Goal: Task Accomplishment & Management: Manage account settings

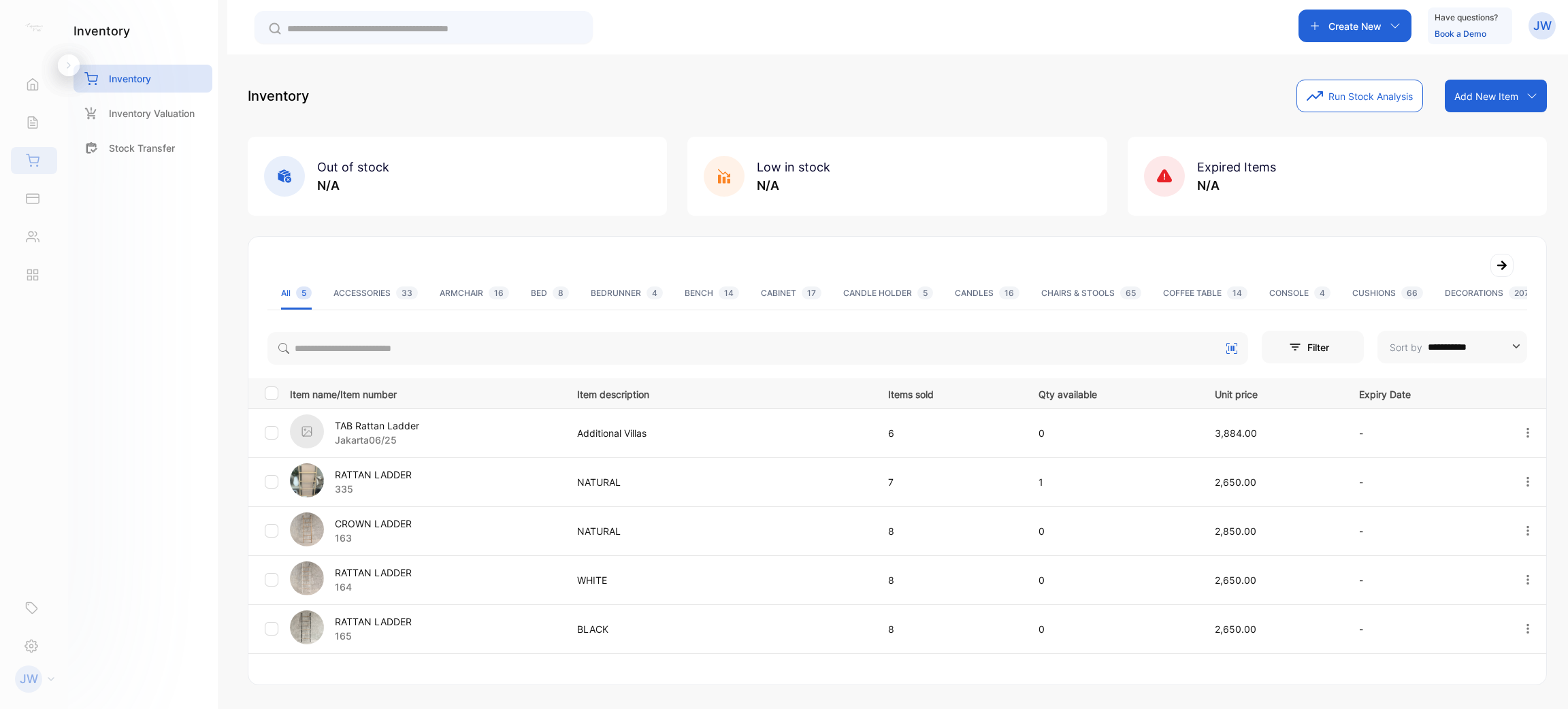
click at [42, 121] on div "Sales" at bounding box center [34, 122] width 46 height 27
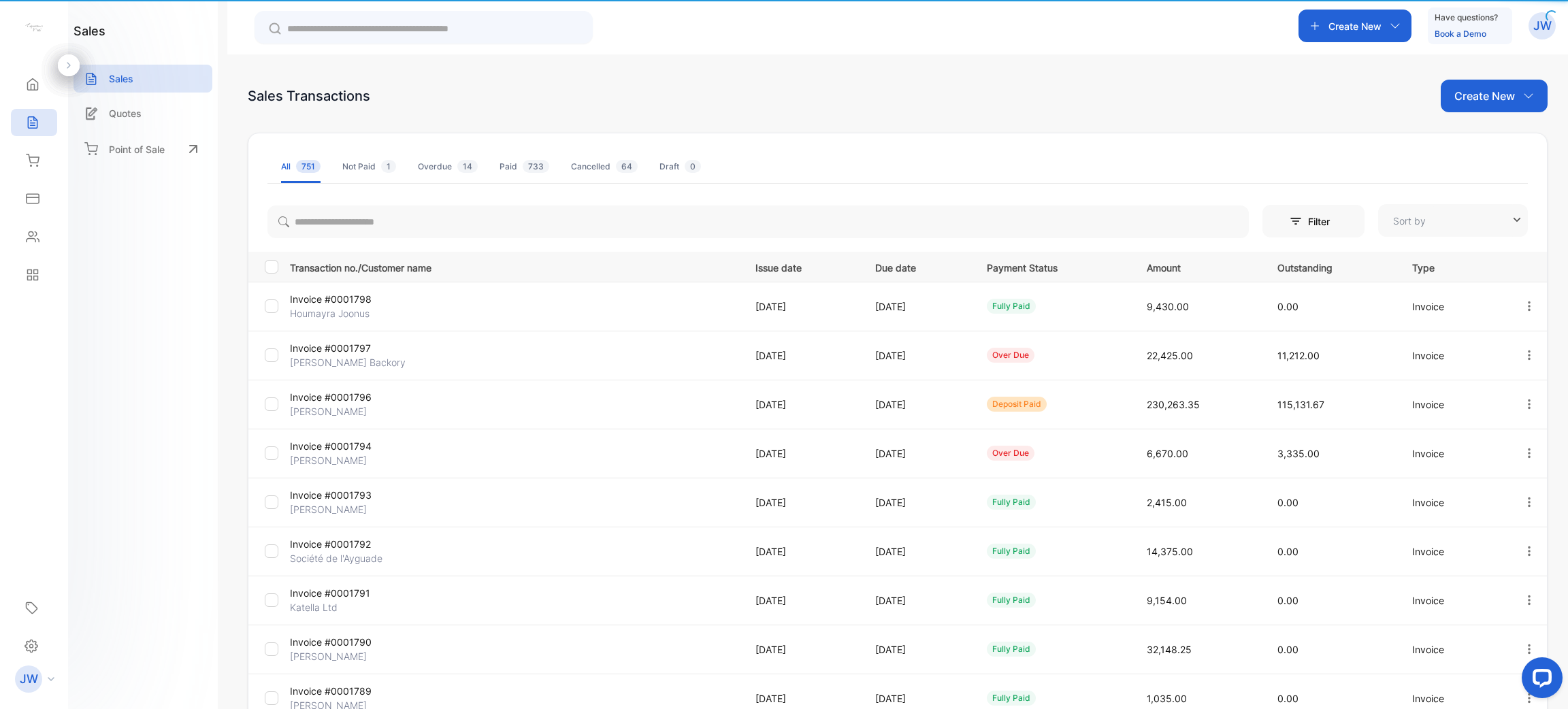
type input "**********"
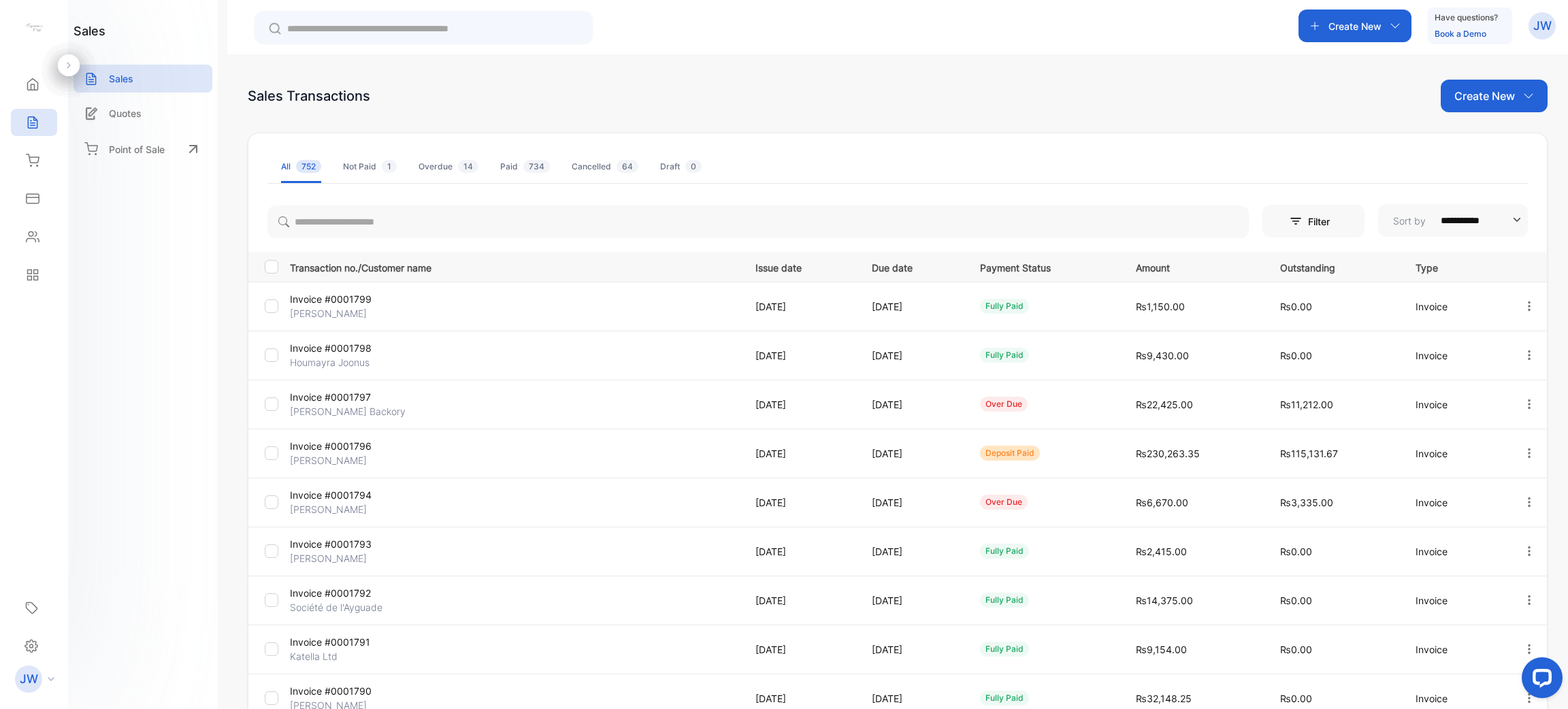
click at [152, 122] on div "Quotes" at bounding box center [143, 114] width 139 height 28
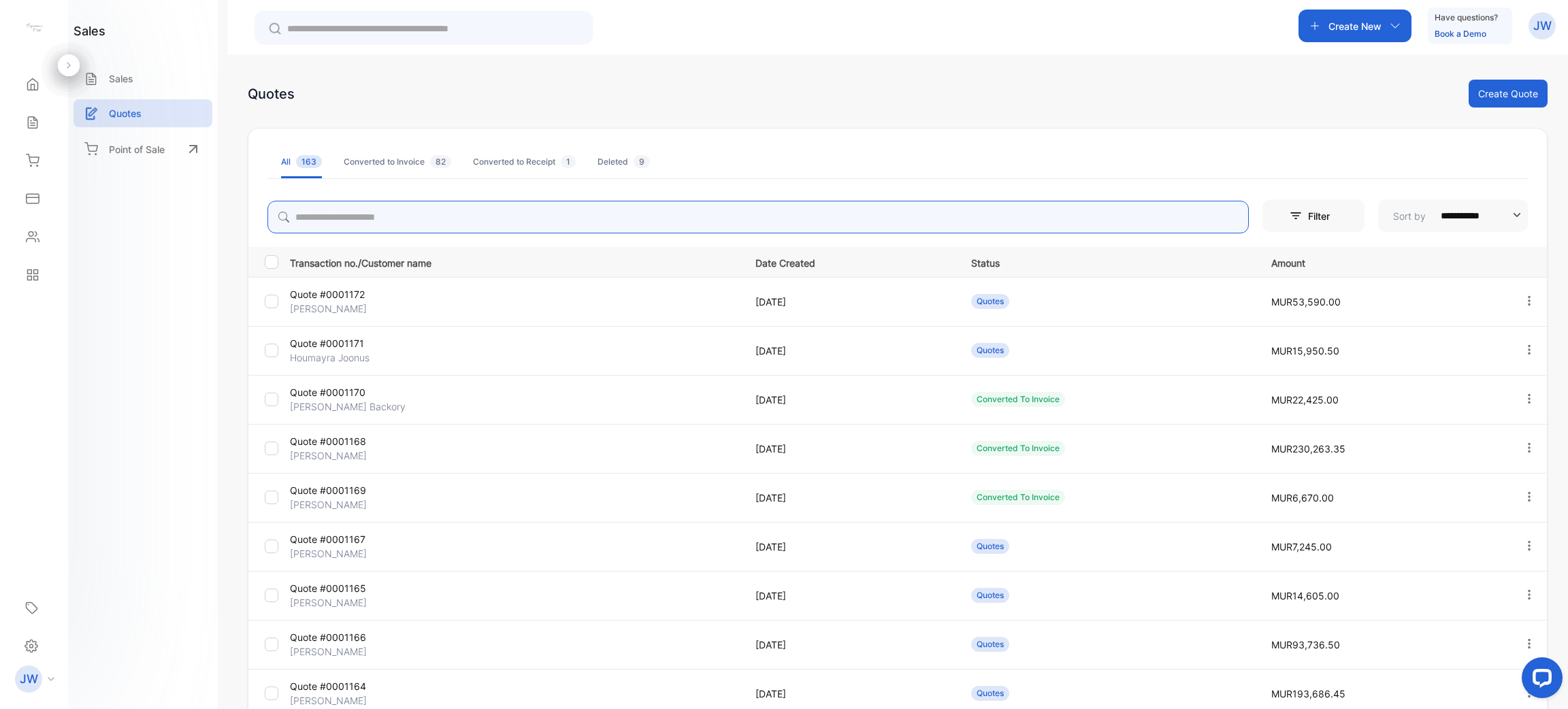
click at [388, 212] on input "search" at bounding box center [758, 217] width 982 height 33
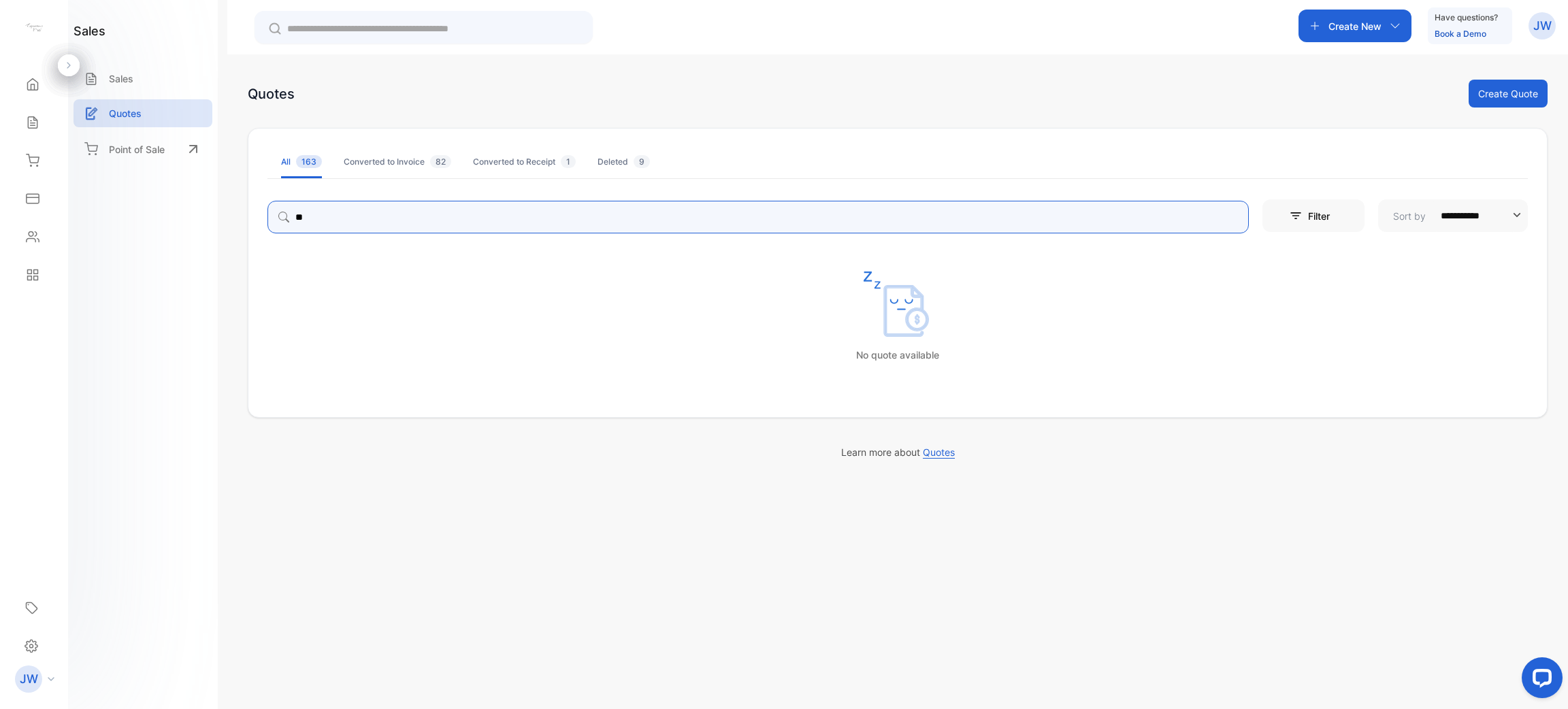
type input "*"
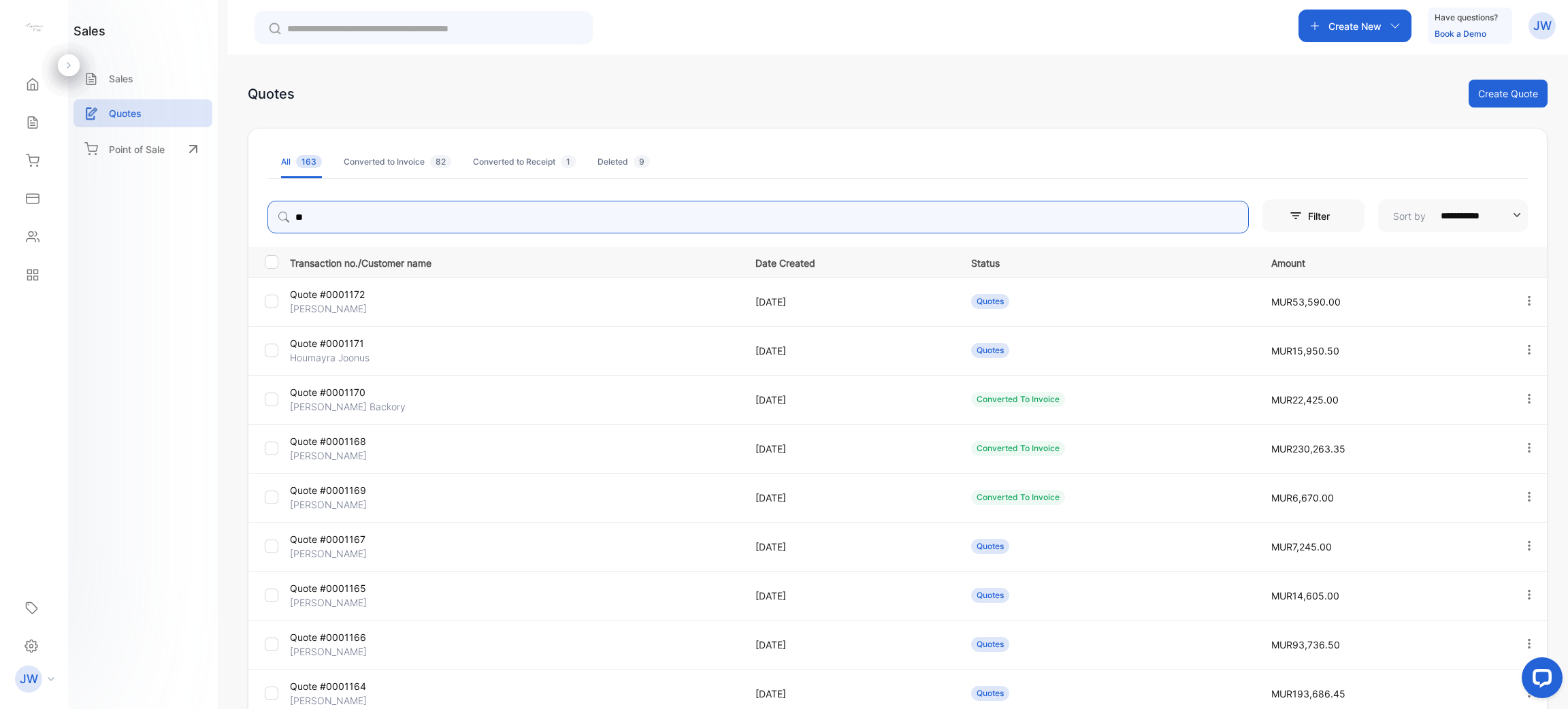
type input "*"
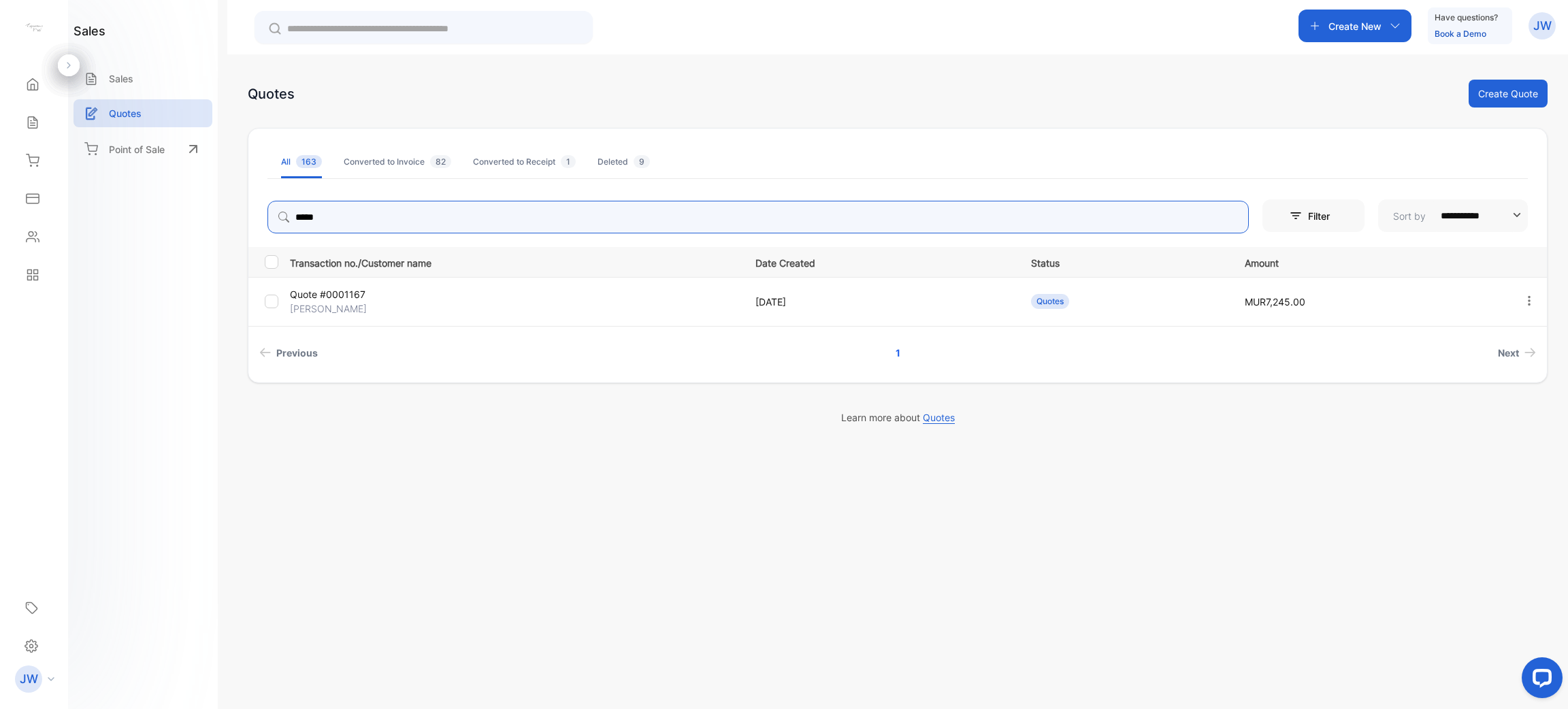
type input "*****"
click at [344, 303] on p "[PERSON_NAME]" at bounding box center [365, 309] width 149 height 15
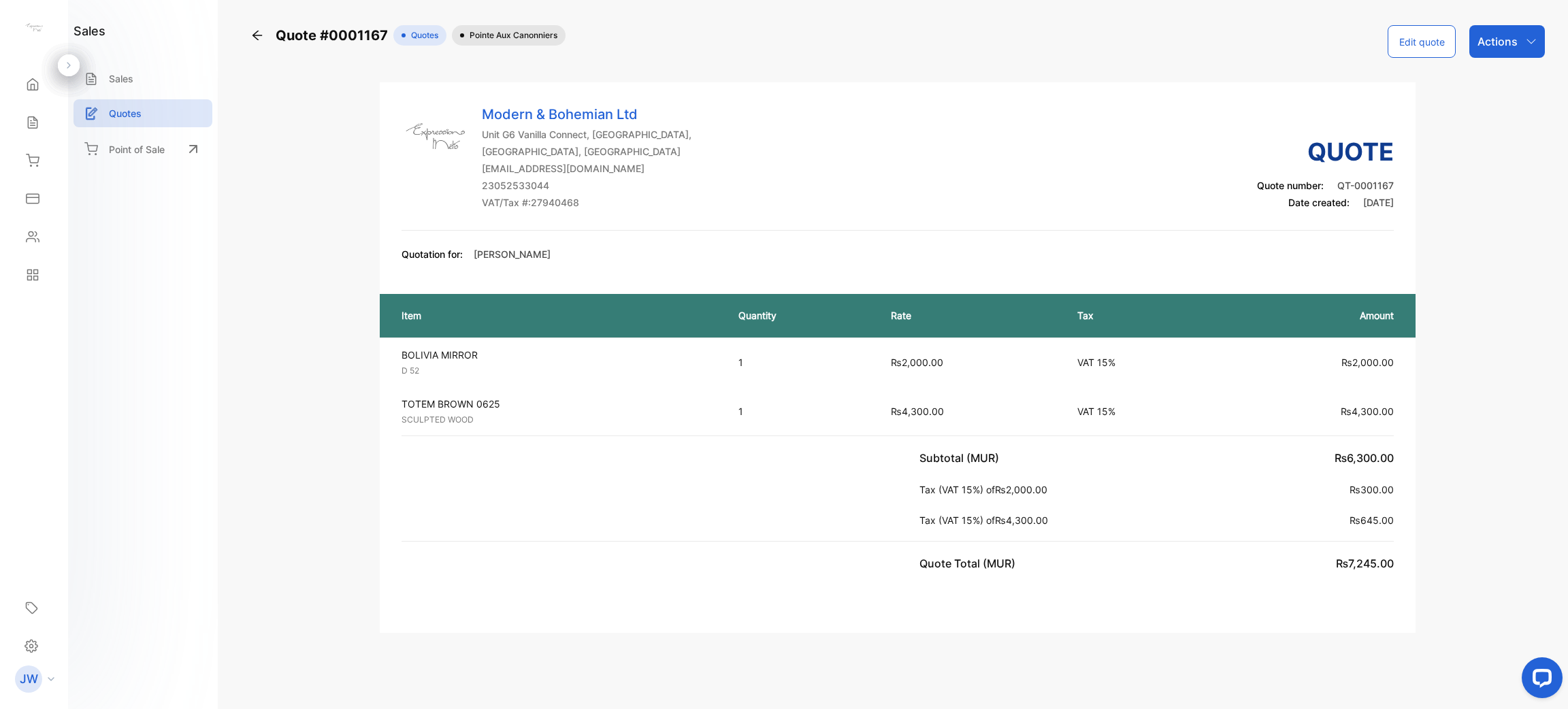
click at [1529, 48] on div "Actions" at bounding box center [1507, 41] width 75 height 33
click at [1203, 229] on div "Modern & Bohemian Ltd Unit G6 Vanilla Connect, [GEOGRAPHIC_DATA], [GEOGRAPHIC_D…" at bounding box center [898, 167] width 992 height 127
click at [1520, 44] on div "Actions" at bounding box center [1507, 41] width 75 height 33
click at [1490, 81] on div "Convert to Invoice" at bounding box center [1479, 86] width 130 height 27
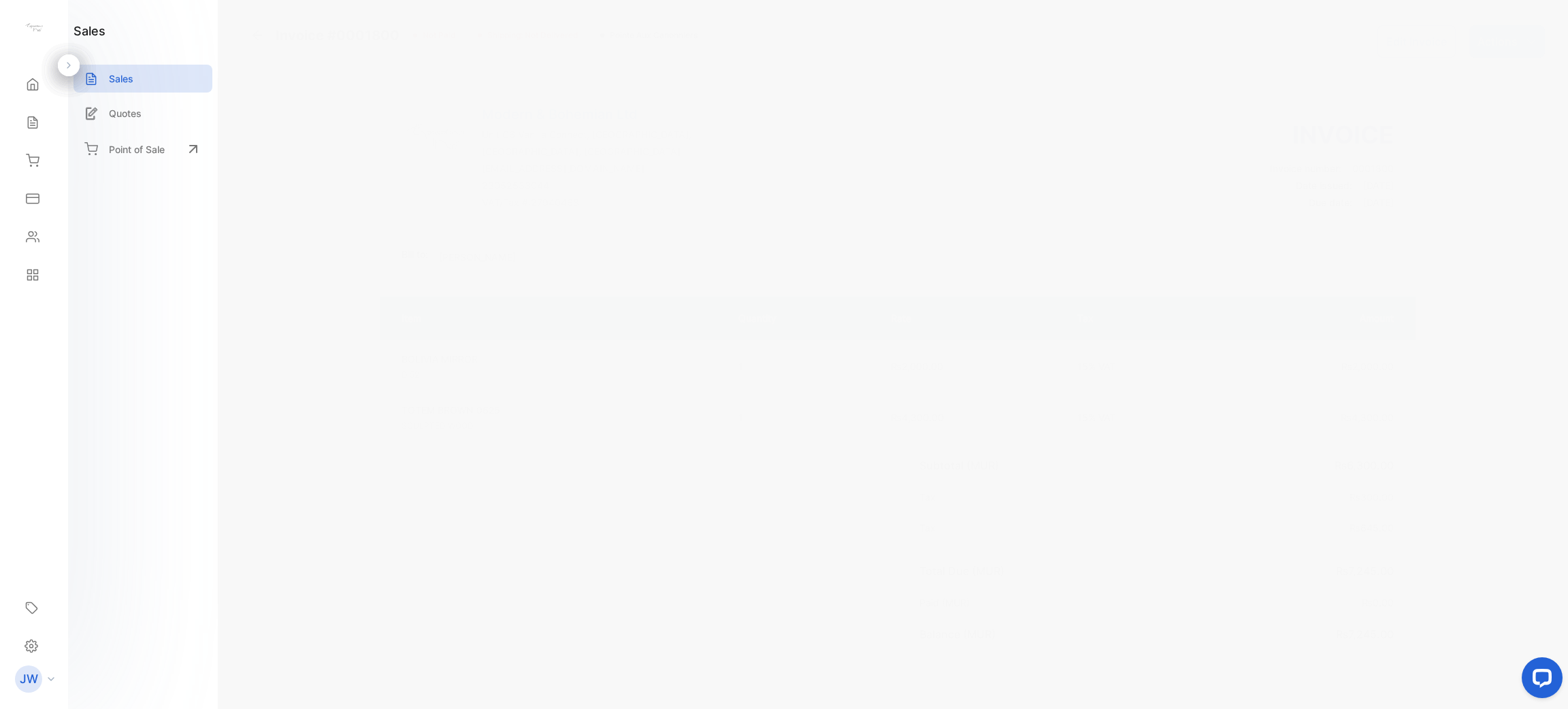
click at [1422, 42] on button "Edit Invoice" at bounding box center [1416, 41] width 78 height 33
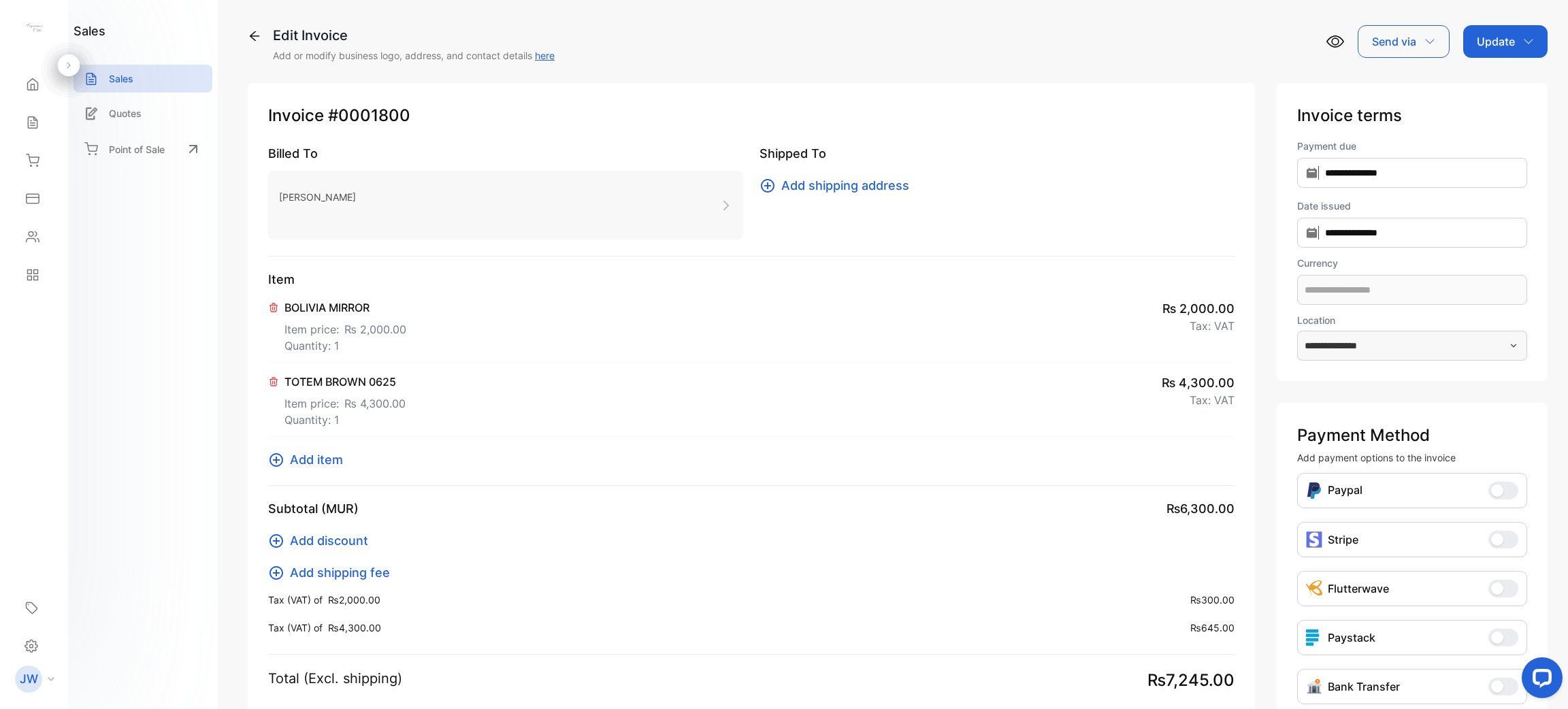
type input "**********"
click at [393, 319] on p "Item price: ₨ 2,000.00" at bounding box center [345, 327] width 122 height 22
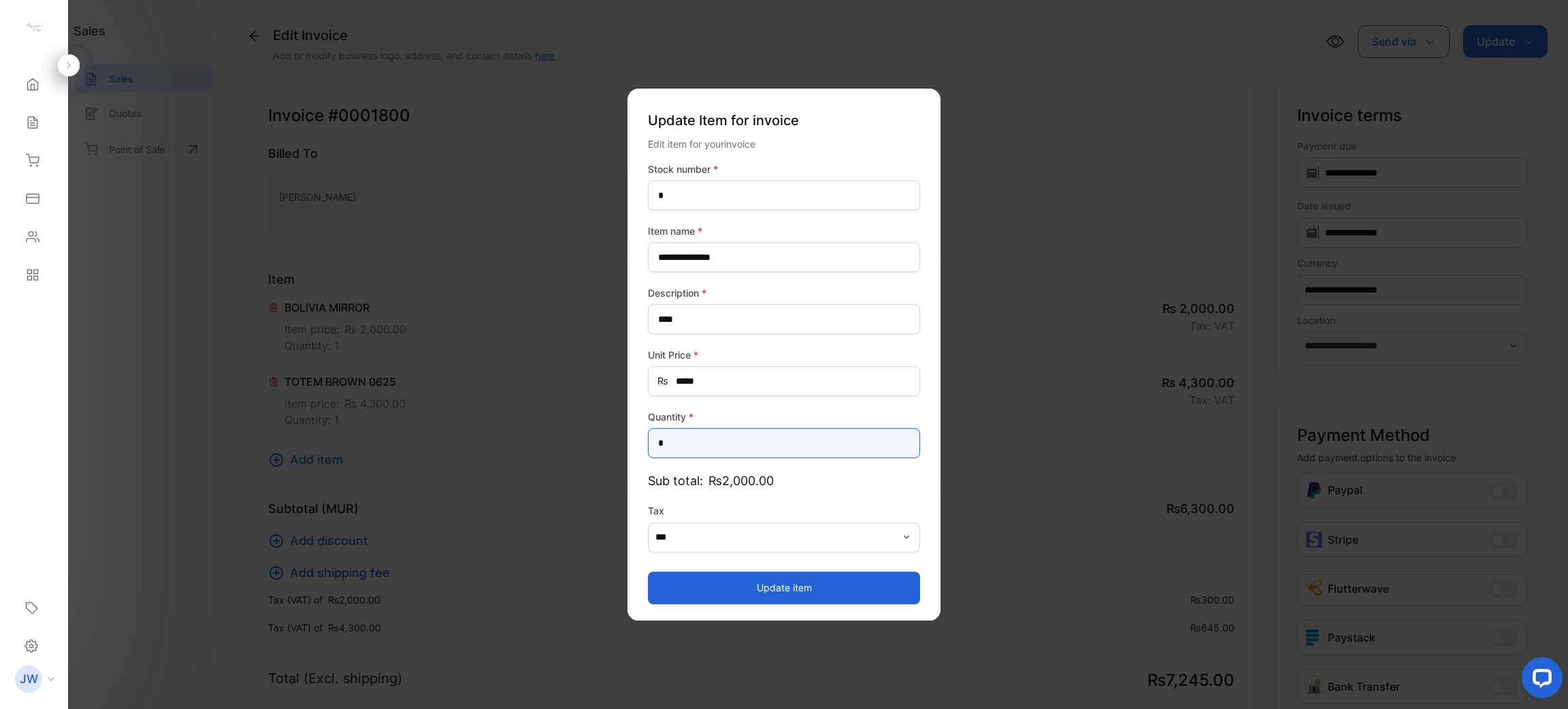
drag, startPoint x: 685, startPoint y: 445, endPoint x: 579, endPoint y: 435, distance: 106.5
type input "*"
click at [779, 592] on button "Update item" at bounding box center [784, 587] width 273 height 33
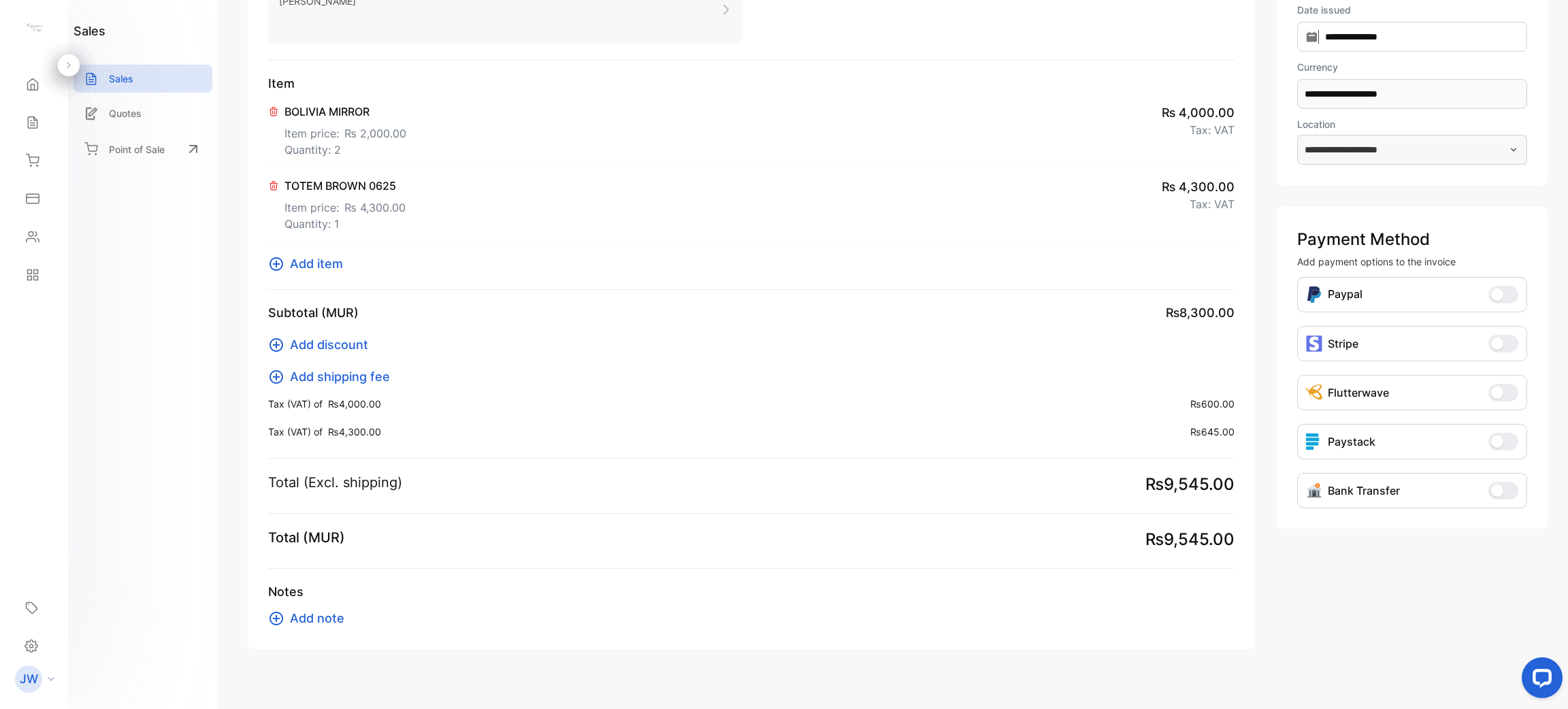
scroll to position [212, 0]
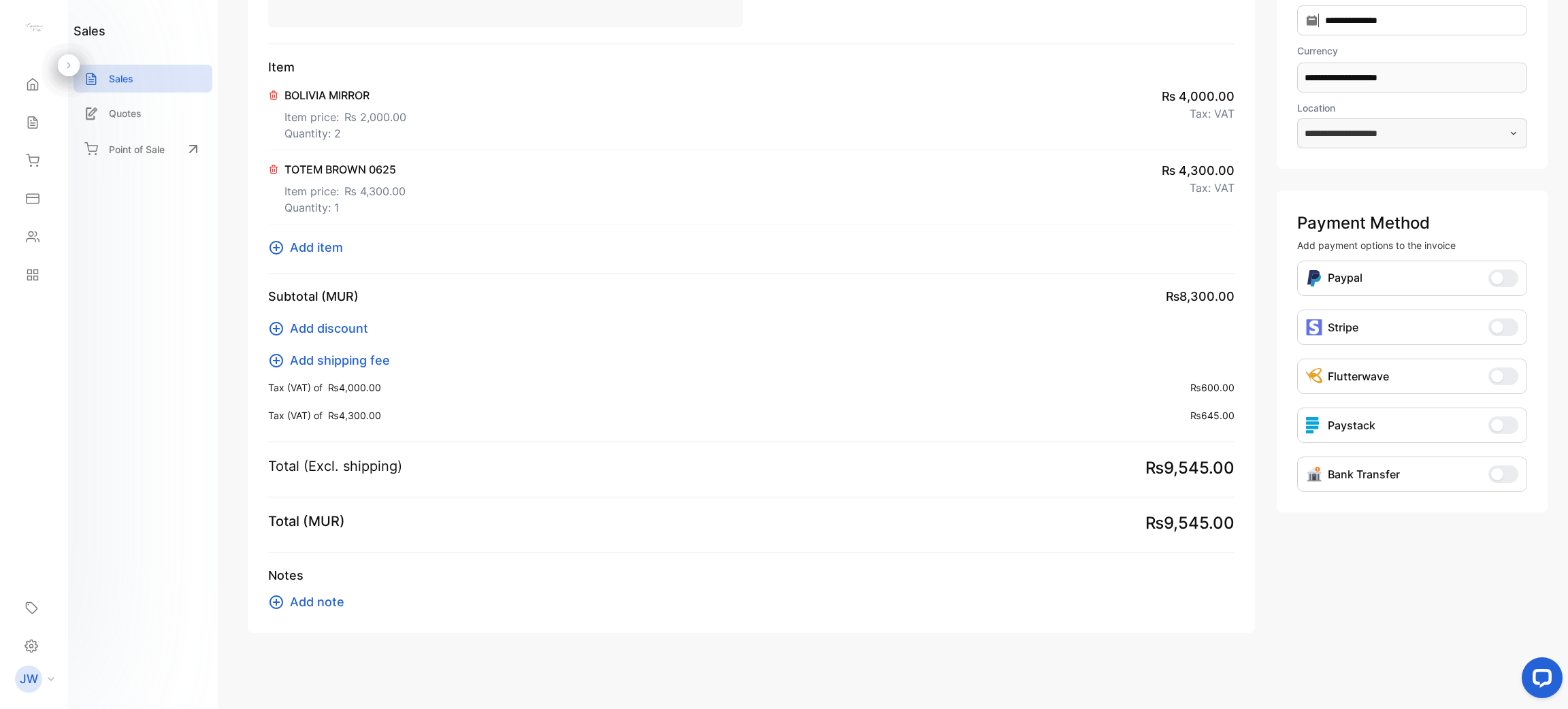
click at [1516, 473] on div "Bank Transfer Bank Transfer" at bounding box center [1413, 474] width 230 height 35
click at [1500, 478] on button "Bank Transfer" at bounding box center [1504, 474] width 30 height 18
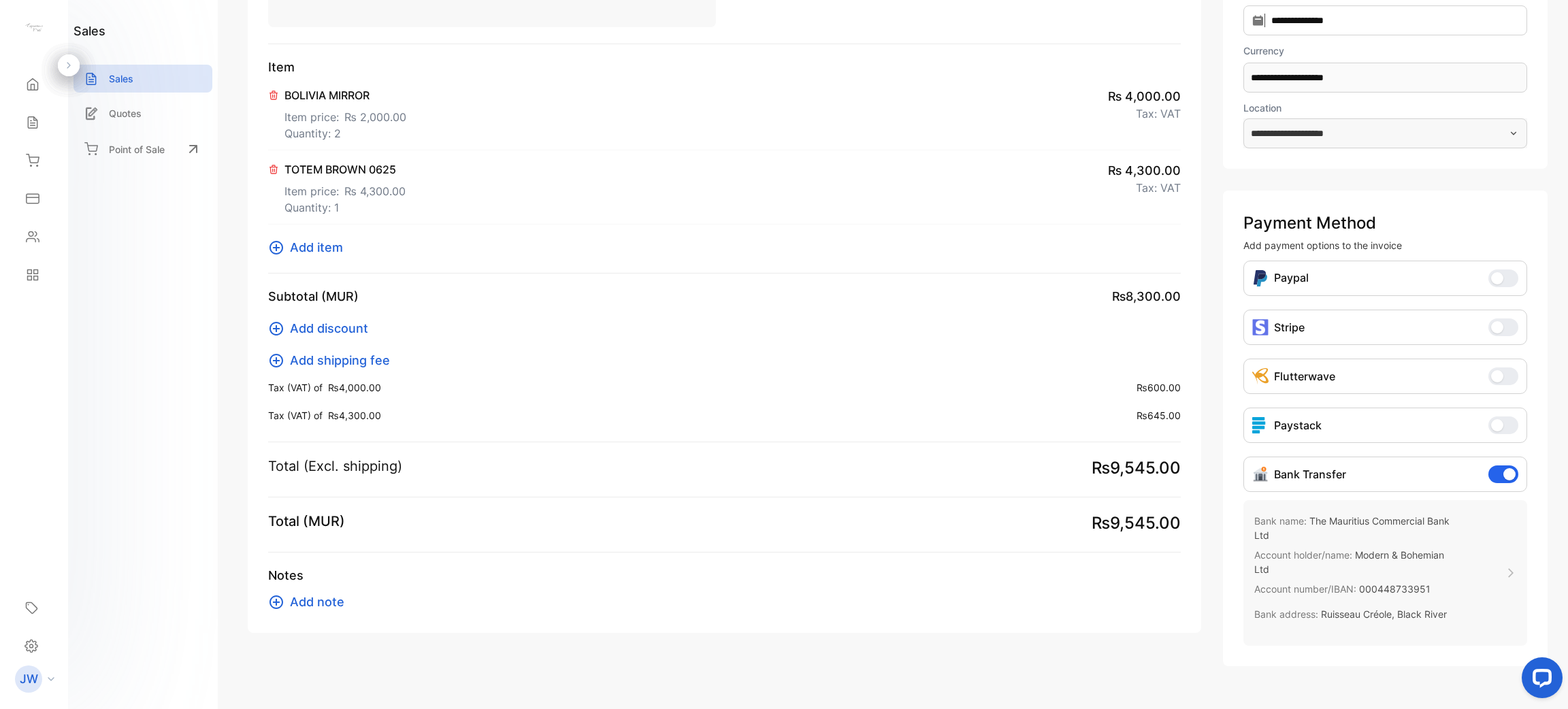
scroll to position [0, 0]
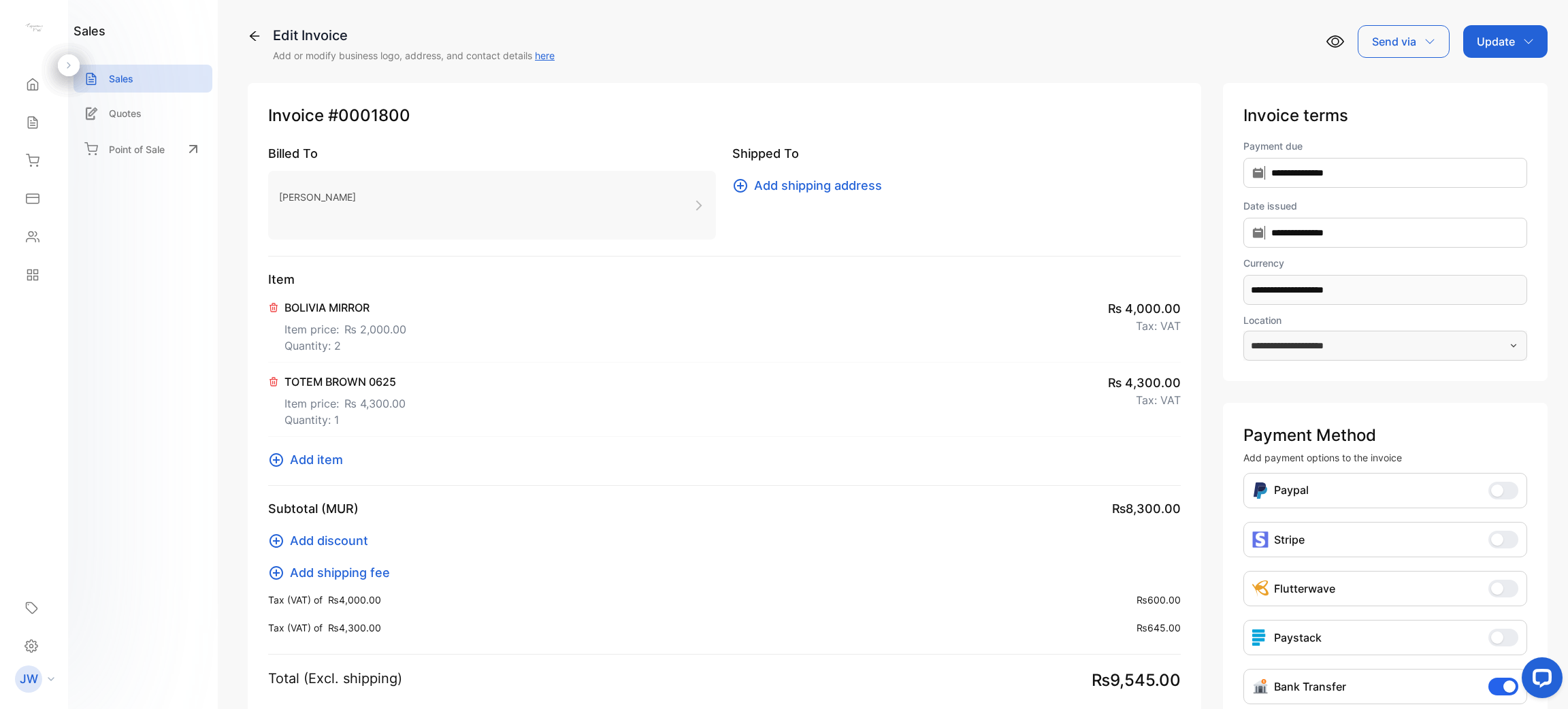
click at [1536, 40] on div "Update" at bounding box center [1505, 41] width 84 height 33
click at [1500, 81] on div "Invoice" at bounding box center [1508, 86] width 78 height 27
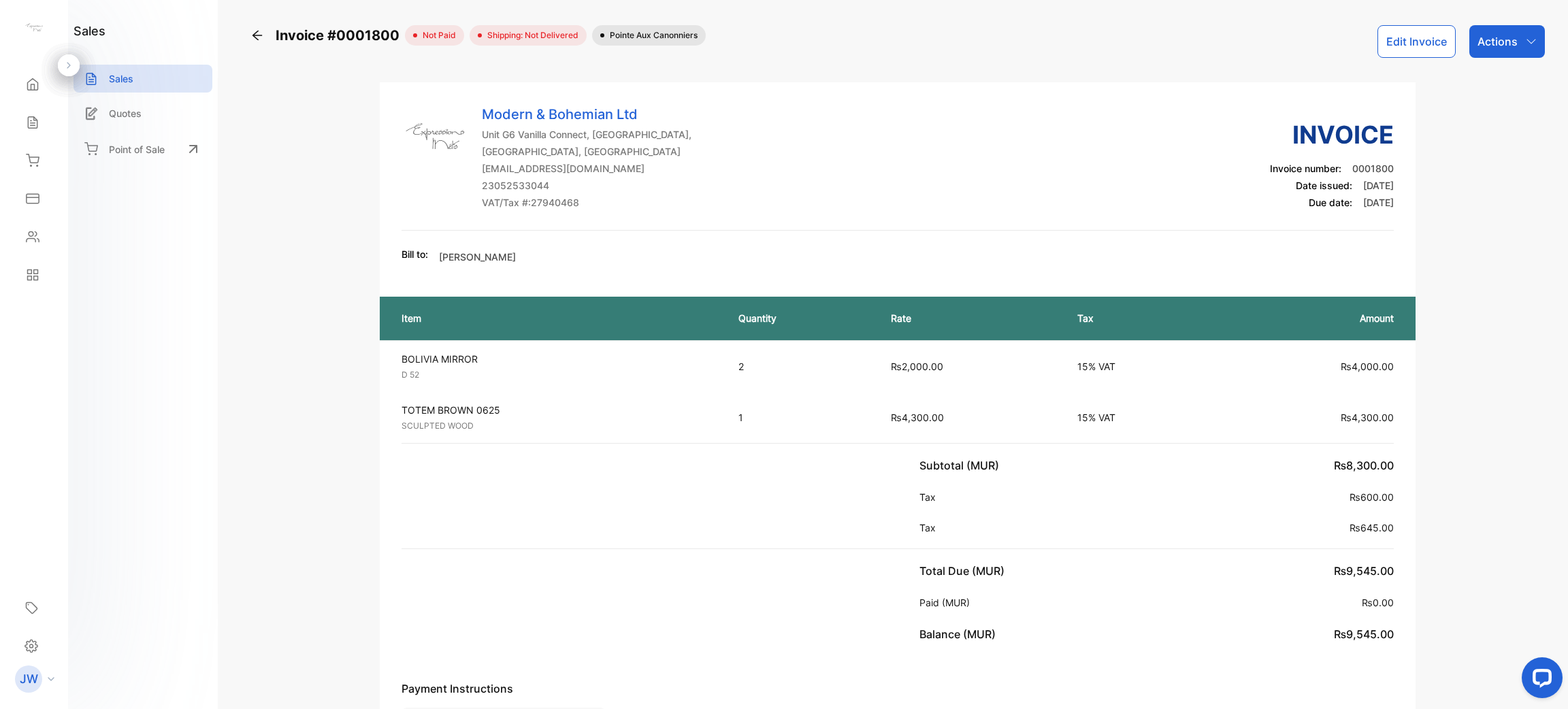
drag, startPoint x: 1255, startPoint y: 318, endPoint x: 1467, endPoint y: 275, distance: 216.3
click at [1467, 275] on div "Modern & Bohemian Ltd Unit G6 Vanilla Connect, [GEOGRAPHIC_DATA], [GEOGRAPHIC_D…" at bounding box center [898, 617] width 1295 height 1069
click at [1519, 43] on div "Actions" at bounding box center [1507, 41] width 75 height 33
click at [1501, 75] on div "Record payment" at bounding box center [1477, 86] width 134 height 27
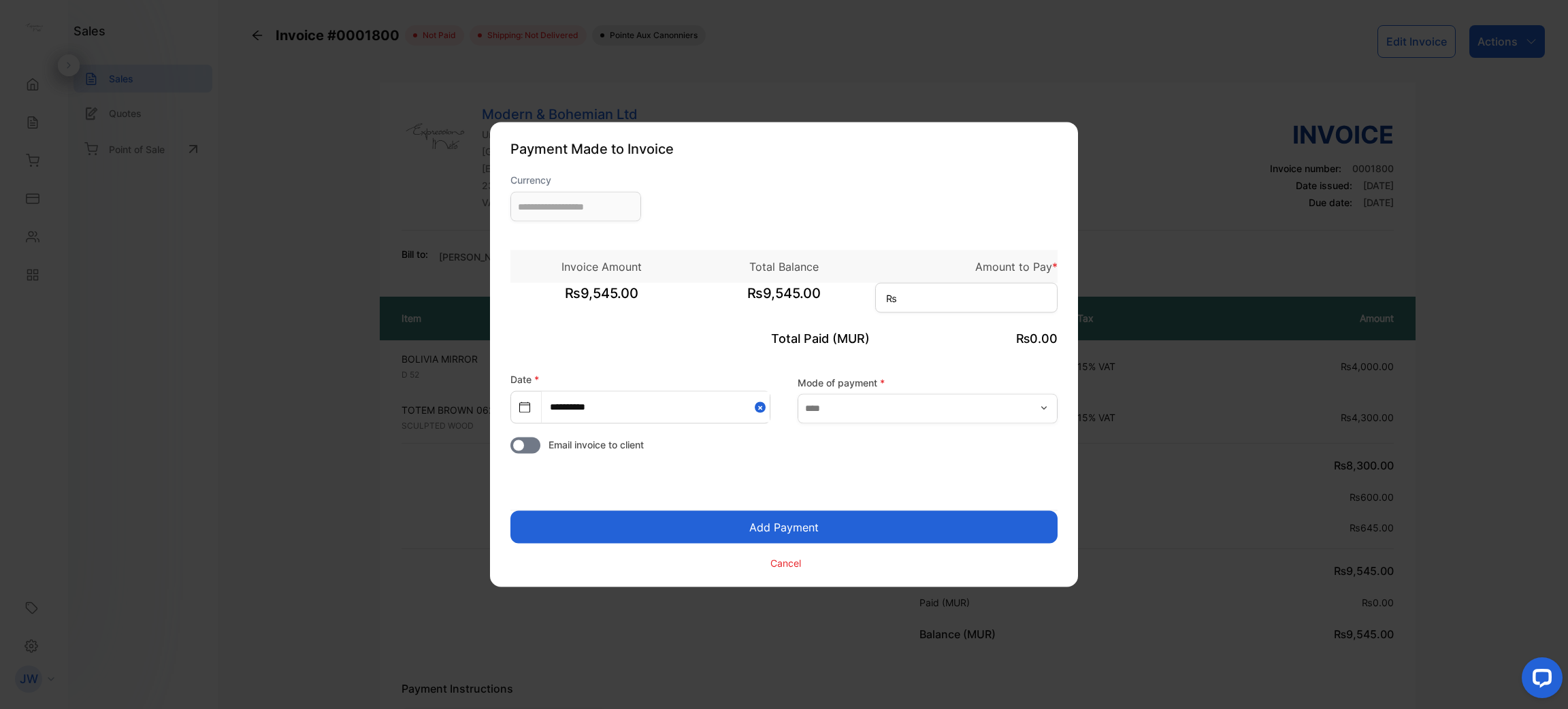
type input "**********"
click at [1032, 287] on input at bounding box center [966, 297] width 182 height 30
type input "*****"
click at [511, 511] on button "Add Payment" at bounding box center [784, 527] width 547 height 33
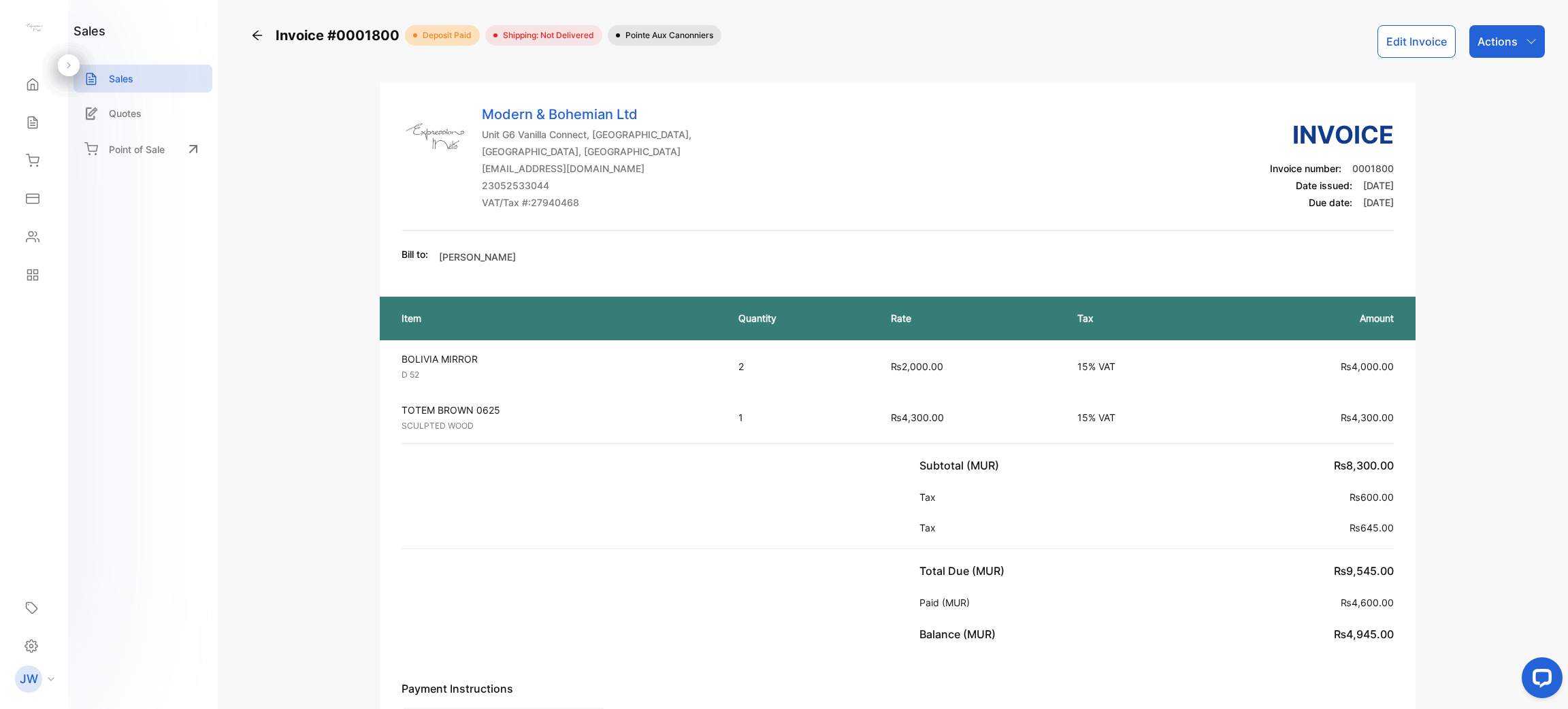
click at [1527, 42] on icon "button" at bounding box center [1531, 41] width 9 height 5
click at [1460, 390] on div "Download PDF" at bounding box center [1477, 386] width 134 height 27
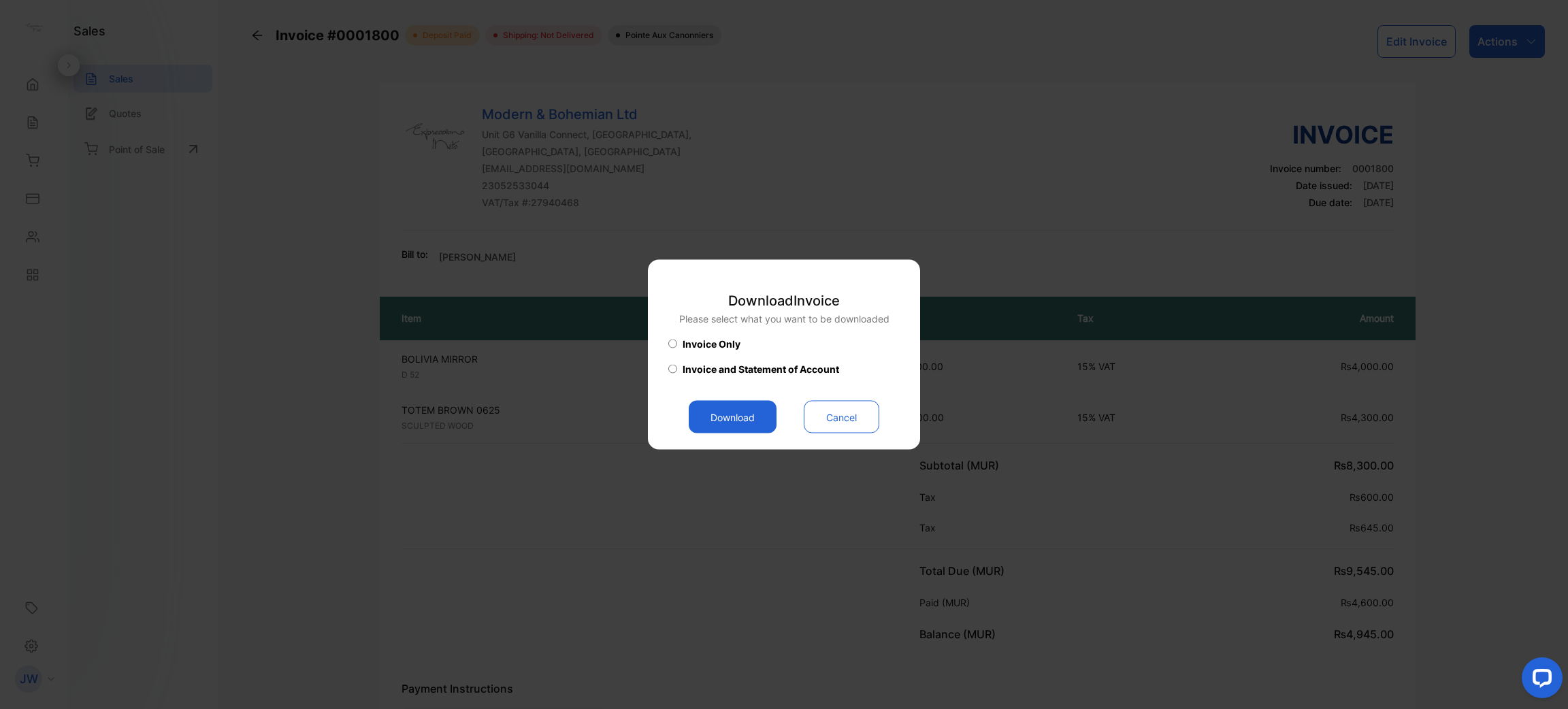
click at [740, 417] on button "Download" at bounding box center [733, 417] width 88 height 33
